Goal: Check status: Check status

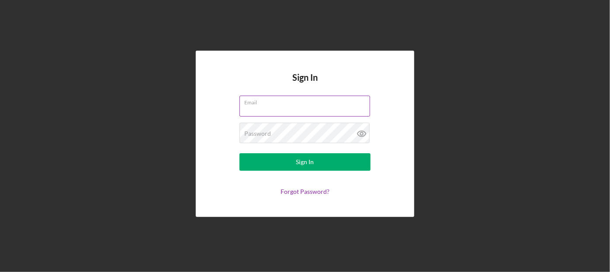
click at [304, 107] on input "Email" at bounding box center [305, 106] width 131 height 21
type input "[PERSON_NAME][EMAIL_ADDRESS][PERSON_NAME][DOMAIN_NAME]"
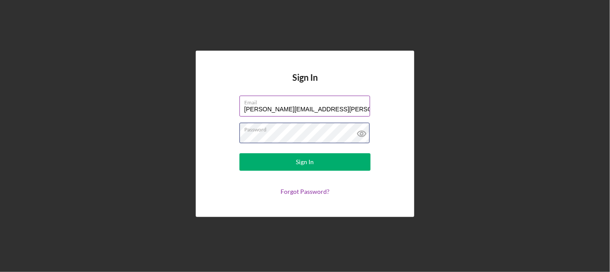
click at [240, 153] on button "Sign In" at bounding box center [305, 161] width 131 height 17
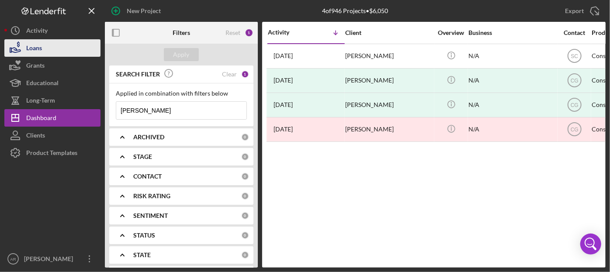
click at [33, 49] on div "Loans" at bounding box center [34, 49] width 16 height 20
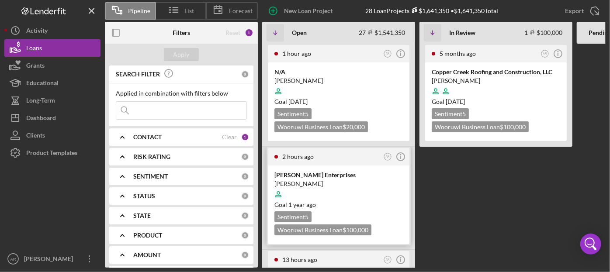
click at [338, 194] on div at bounding box center [339, 194] width 129 height 17
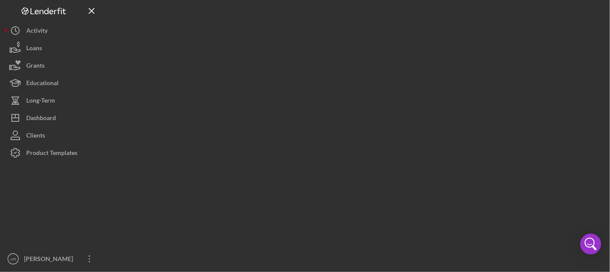
click at [338, 194] on div at bounding box center [355, 134] width 501 height 268
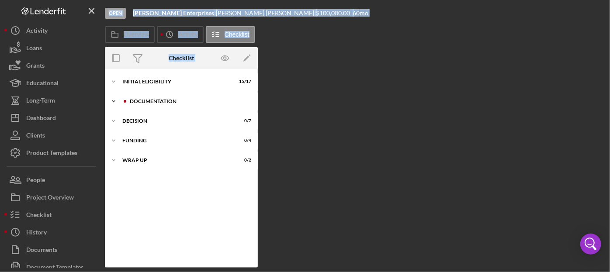
click at [152, 101] on div "Documentation" at bounding box center [188, 101] width 117 height 5
click at [152, 101] on div "Documentation" at bounding box center [184, 101] width 125 height 5
click at [148, 101] on div "Documentation" at bounding box center [188, 101] width 117 height 5
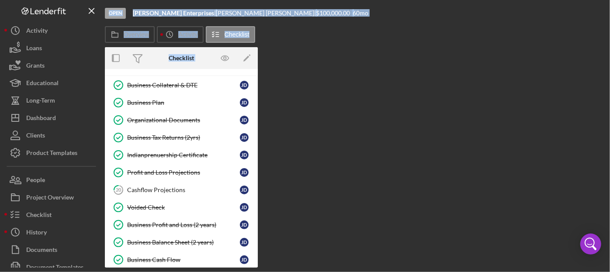
scroll to position [39, 0]
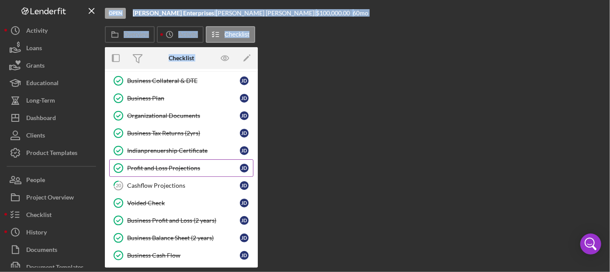
click at [156, 166] on div "Profit and Loss Projections" at bounding box center [183, 168] width 113 height 7
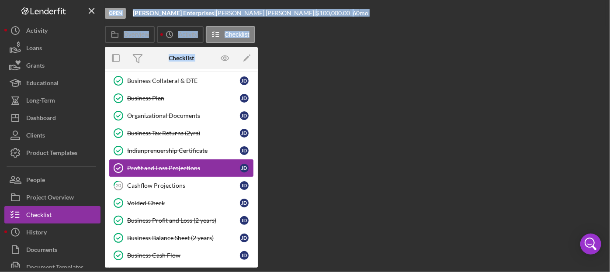
click at [156, 166] on div "Profit and Loss Projections" at bounding box center [183, 168] width 113 height 7
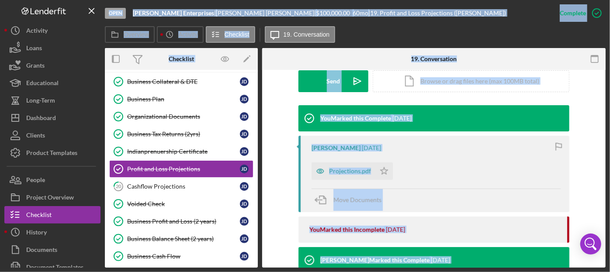
scroll to position [261, 0]
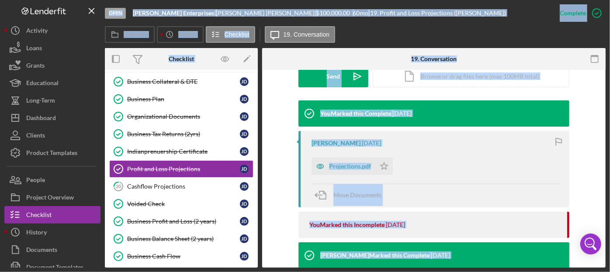
click at [476, 160] on div "Projections.pdf Icon/Star" at bounding box center [436, 164] width 249 height 22
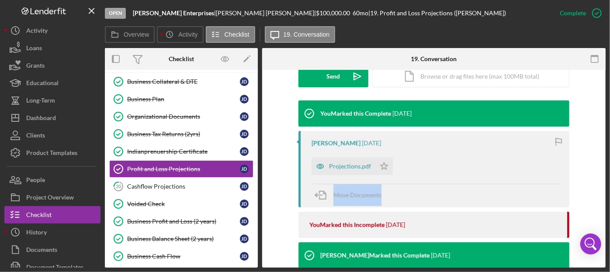
drag, startPoint x: 606, startPoint y: 164, endPoint x: 608, endPoint y: 178, distance: 15.0
click at [609, 181] on div "Open [PERSON_NAME] Enterprises | [PERSON_NAME] | $100,000.00 60 mo | 19. Profit…" at bounding box center [305, 136] width 610 height 272
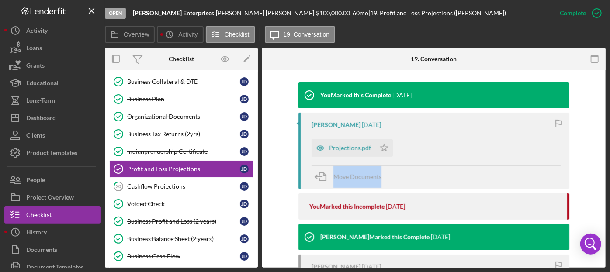
scroll to position [277, 0]
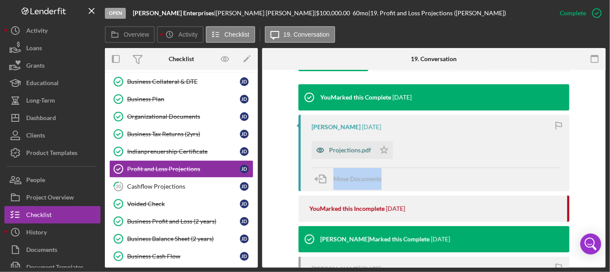
click at [340, 151] on div "Projections.pdf" at bounding box center [350, 150] width 42 height 7
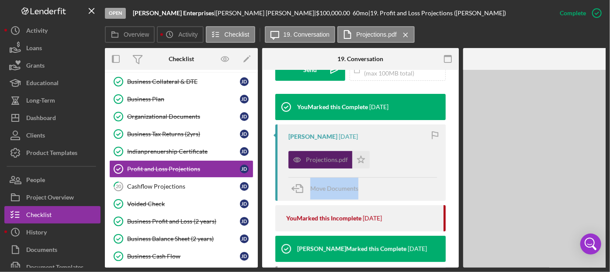
scroll to position [287, 0]
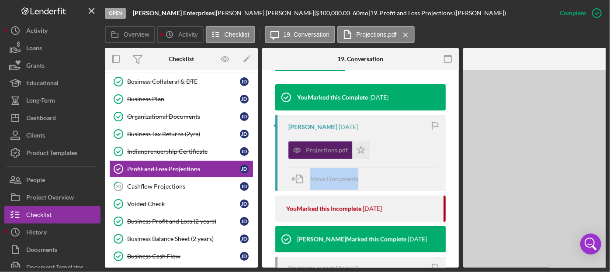
click at [340, 151] on div "Projections.pdf" at bounding box center [327, 150] width 42 height 7
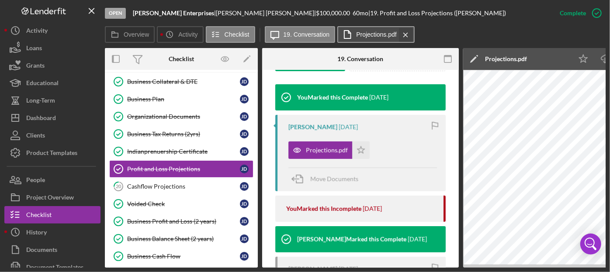
click at [402, 32] on icon "Icon/Menu Close" at bounding box center [405, 35] width 15 height 22
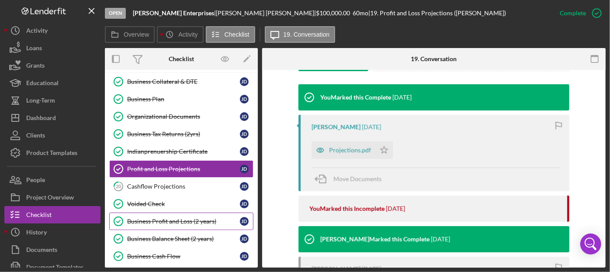
click at [176, 218] on div "Business Profit and Loss (2 years)" at bounding box center [183, 221] width 113 height 7
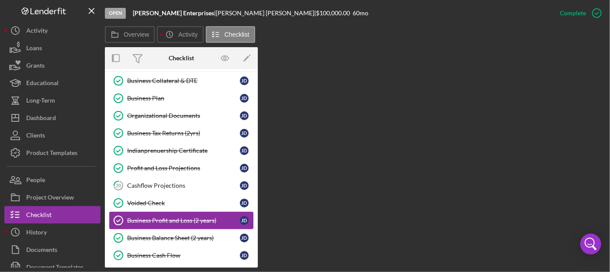
click at [176, 218] on div "Business Profit and Loss (2 years)" at bounding box center [183, 220] width 113 height 7
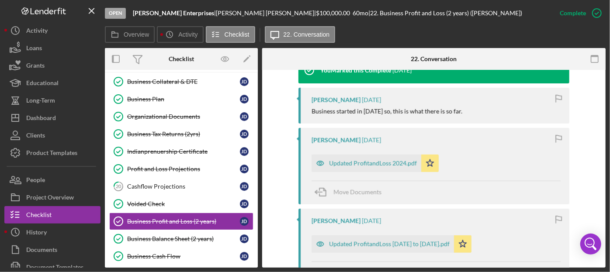
scroll to position [312, 0]
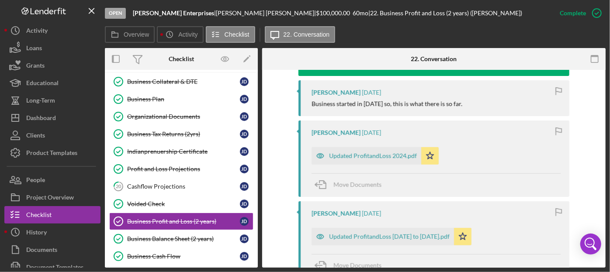
click at [505, 103] on div "Business started in [DATE] so, this is what there is so far." at bounding box center [436, 104] width 249 height 7
click at [394, 234] on div "Updated ProfitandLoss [DATE] to [DATE].pdf" at bounding box center [389, 236] width 121 height 7
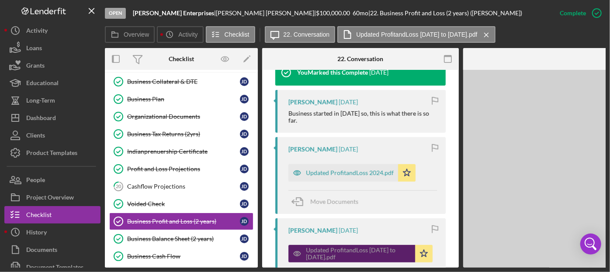
scroll to position [322, 0]
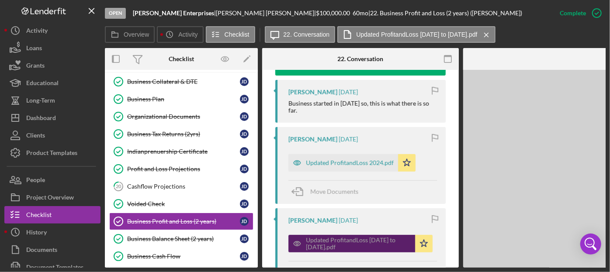
click at [394, 237] on div "Updated ProfitandLoss [DATE] to [DATE].pdf" at bounding box center [358, 244] width 105 height 14
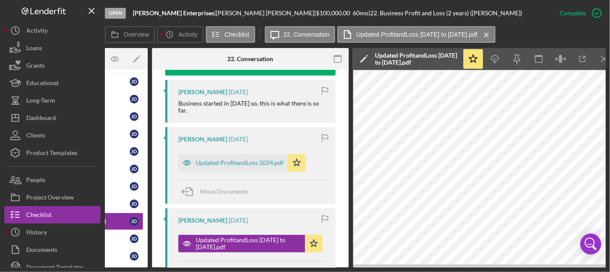
scroll to position [0, 120]
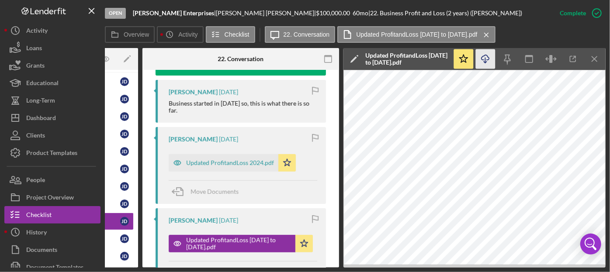
click at [486, 61] on icon "Icon/Download" at bounding box center [486, 59] width 20 height 20
click at [237, 160] on div "Updated ProfitandLoss 2024.pdf" at bounding box center [230, 163] width 88 height 7
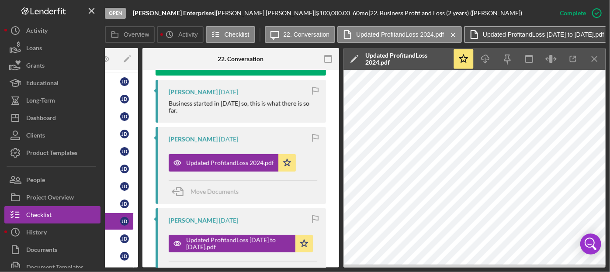
click at [606, 33] on icon "Icon/Menu Close" at bounding box center [613, 35] width 15 height 22
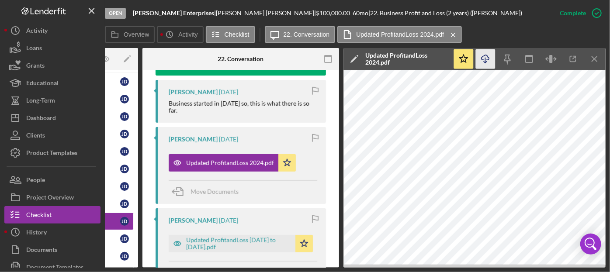
click at [485, 56] on icon "Icon/Download" at bounding box center [486, 59] width 20 height 20
drag, startPoint x: 336, startPoint y: 163, endPoint x: 325, endPoint y: 106, distance: 57.8
click at [325, 106] on div "This item has been marked complete. In order for [PERSON_NAME] to upload docume…" at bounding box center [241, 162] width 197 height 828
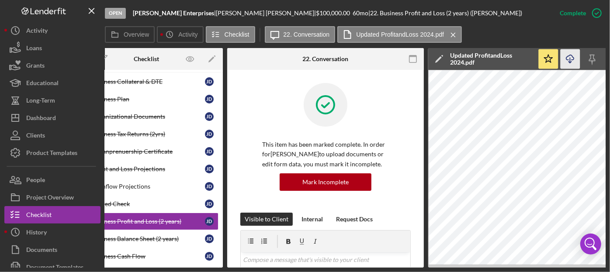
scroll to position [0, 0]
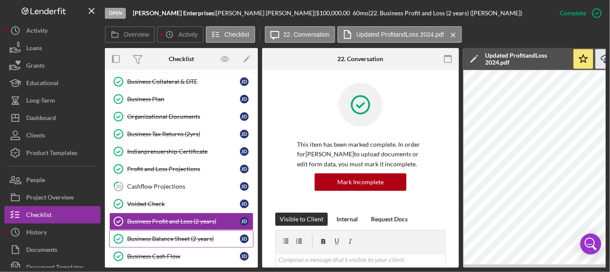
click at [170, 237] on div "Business Balance Sheet (2 years)" at bounding box center [183, 239] width 113 height 7
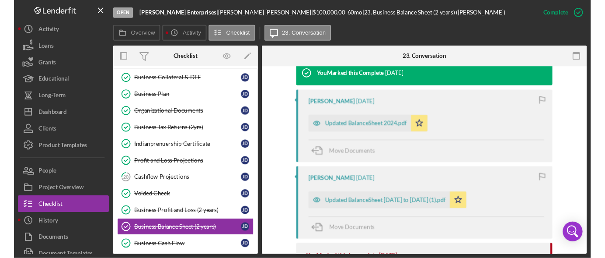
scroll to position [299, 0]
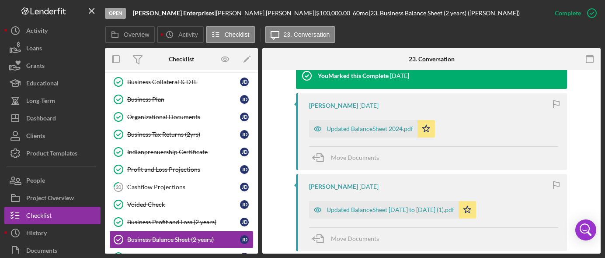
drag, startPoint x: 254, startPoint y: 133, endPoint x: 254, endPoint y: 143, distance: 10.1
click at [254, 143] on div "Business Collateral & DTE Business Collateral & DTE [PERSON_NAME] Business Plan…" at bounding box center [181, 259] width 153 height 372
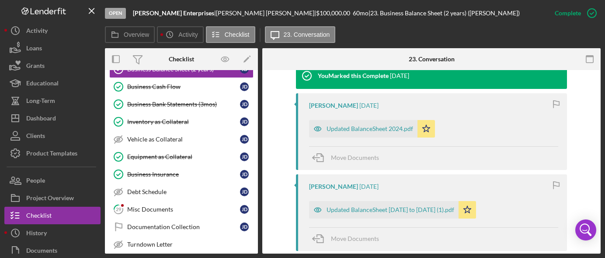
scroll to position [213, 0]
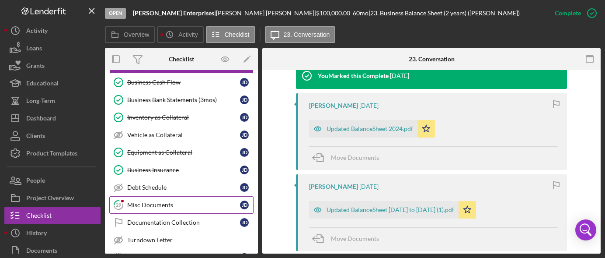
click at [164, 202] on div "Misc Documents" at bounding box center [183, 204] width 113 height 7
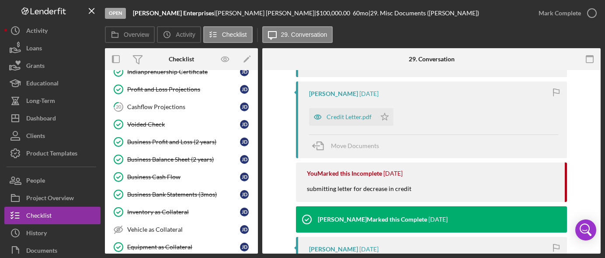
scroll to position [123, 0]
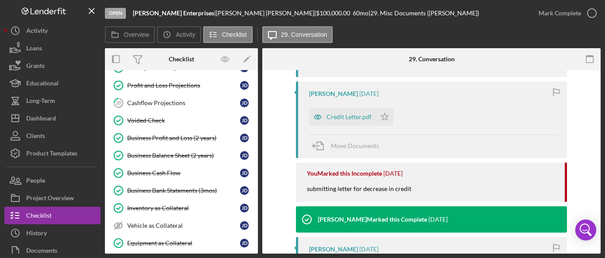
drag, startPoint x: 598, startPoint y: 160, endPoint x: 598, endPoint y: 149, distance: 11.4
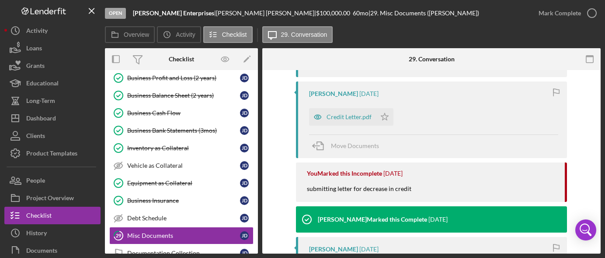
scroll to position [189, 0]
